Goal: Information Seeking & Learning: Learn about a topic

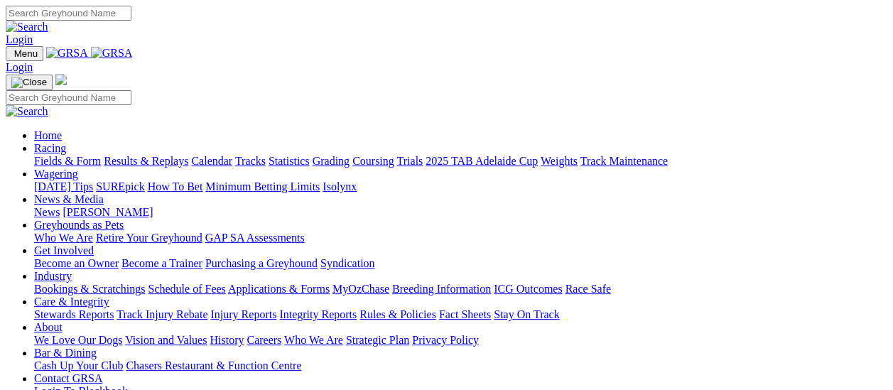
click at [73, 155] on link "Fields & Form" at bounding box center [67, 161] width 67 height 12
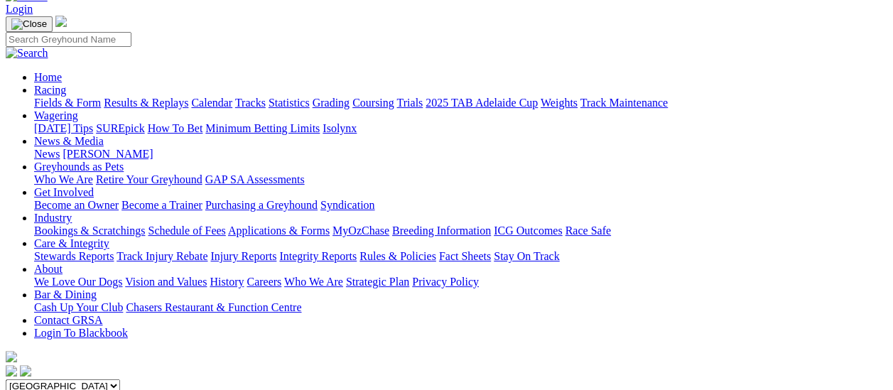
scroll to position [71, 0]
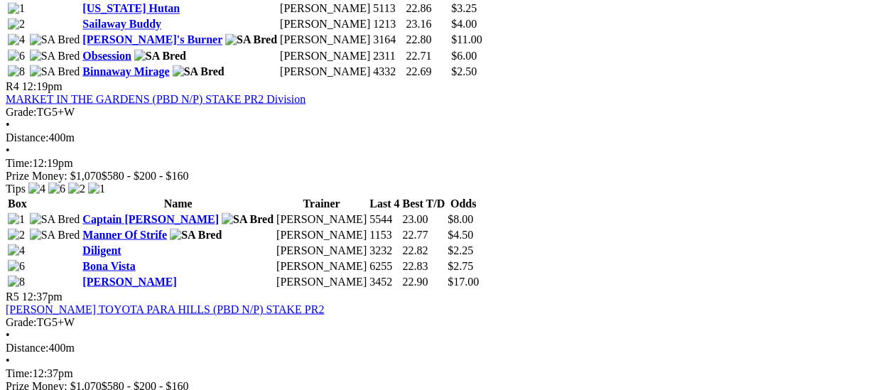
scroll to position [1207, 0]
